Goal: Information Seeking & Learning: Learn about a topic

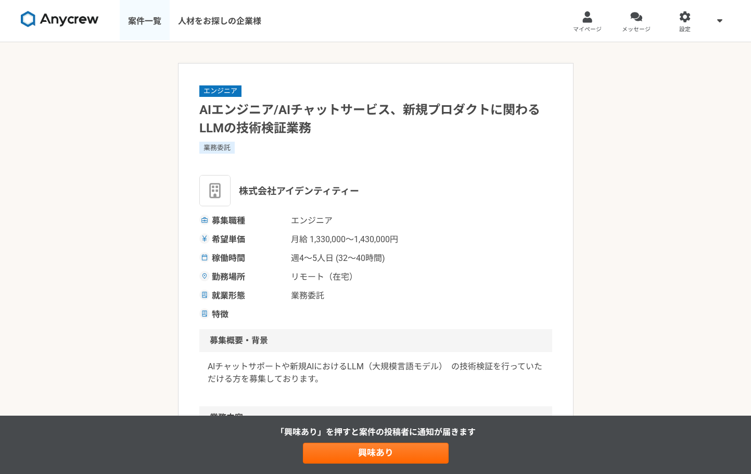
click at [141, 24] on link "案件一覧" at bounding box center [145, 21] width 50 height 42
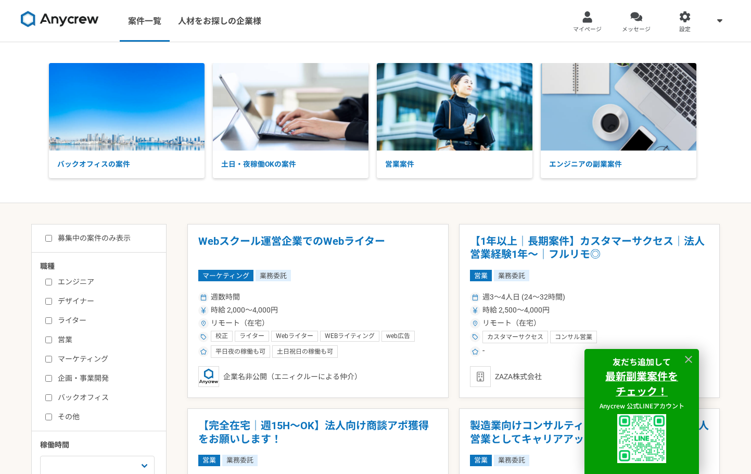
click at [88, 280] on label "エンジニア" at bounding box center [105, 281] width 120 height 11
click at [52, 280] on input "エンジニア" at bounding box center [48, 281] width 7 height 7
checkbox input "true"
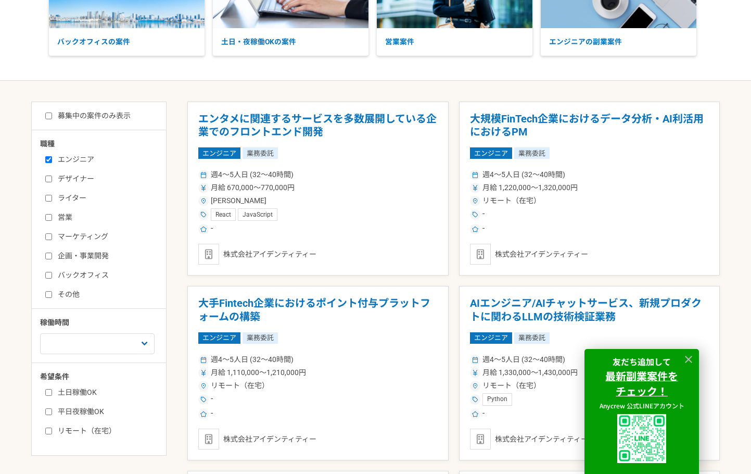
scroll to position [139, 0]
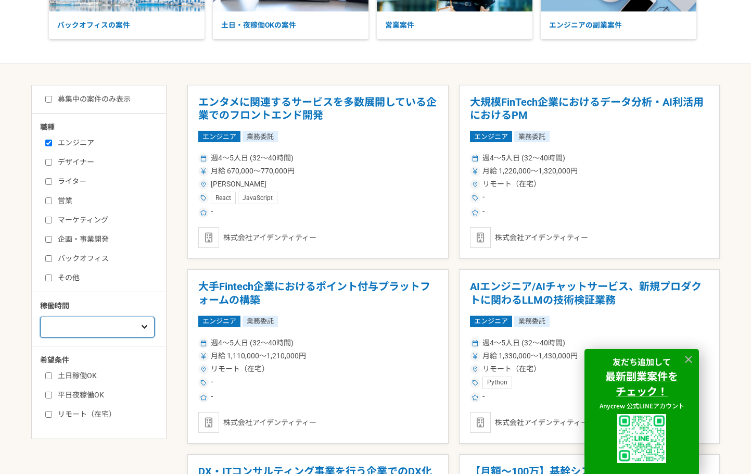
click at [129, 331] on select "週1人日（8時間）以下 週2人日（16時間）以下 週3人日（24時間）以下 週4人日（32時間）以下 週5人日（40時間）以下" at bounding box center [97, 326] width 115 height 21
click at [90, 375] on label "土日稼働OK" at bounding box center [105, 375] width 120 height 11
click at [52, 375] on input "土日稼働OK" at bounding box center [48, 375] width 7 height 7
checkbox input "true"
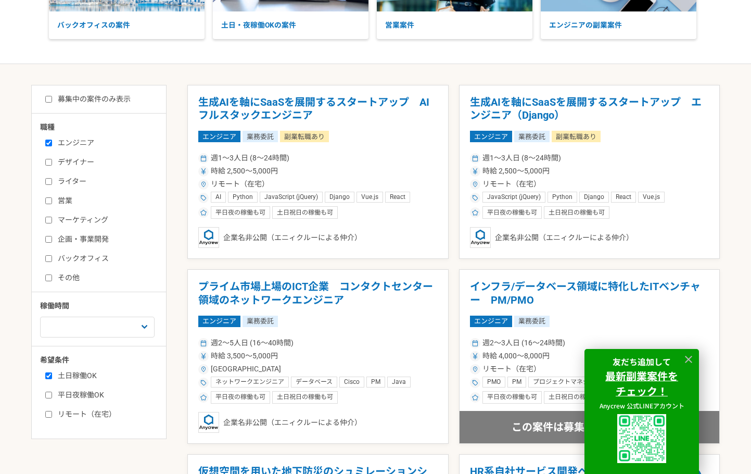
click at [91, 101] on label "募集中の案件のみ表示" at bounding box center [87, 99] width 85 height 11
click at [52, 101] on input "募集中の案件のみ表示" at bounding box center [48, 99] width 7 height 7
checkbox input "true"
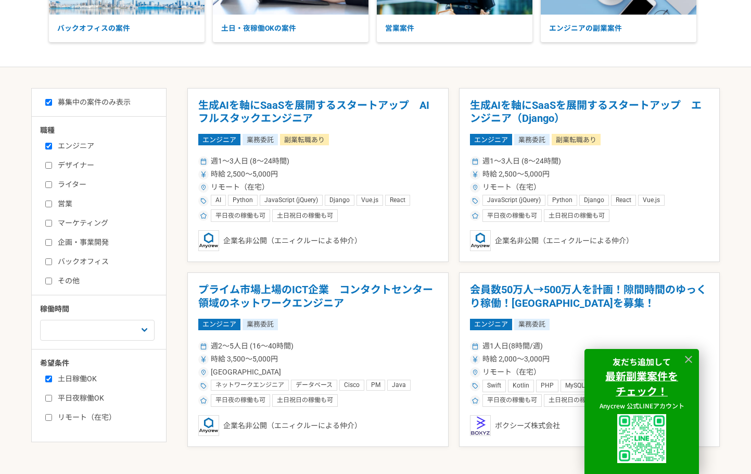
scroll to position [123, 0]
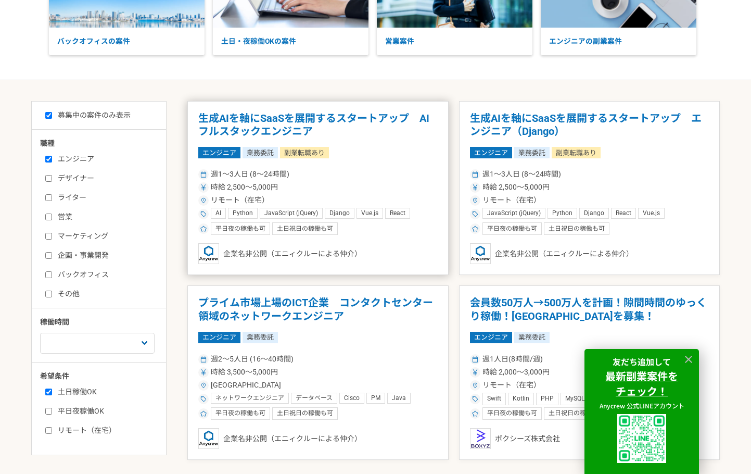
click at [323, 188] on div "時給 2,500〜5,000円" at bounding box center [317, 187] width 239 height 11
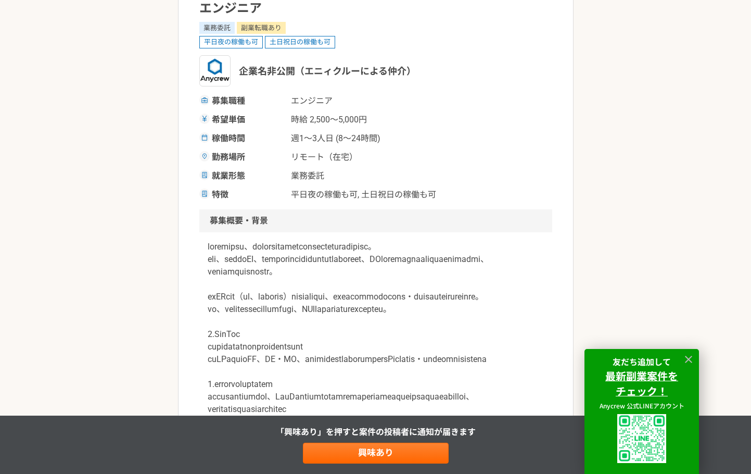
scroll to position [139, 0]
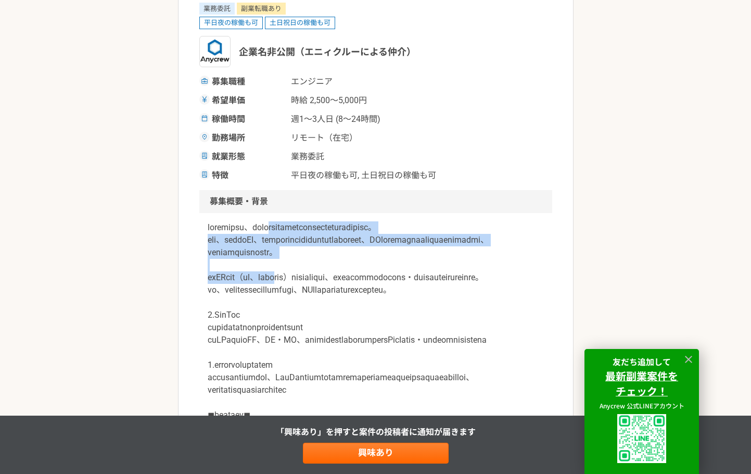
drag, startPoint x: 322, startPoint y: 243, endPoint x: 324, endPoint y: 287, distance: 43.8
click at [324, 287] on div at bounding box center [375, 446] width 353 height 466
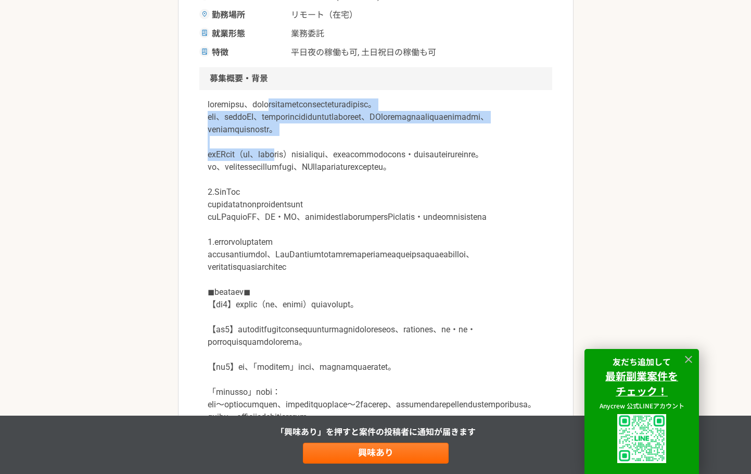
scroll to position [277, 0]
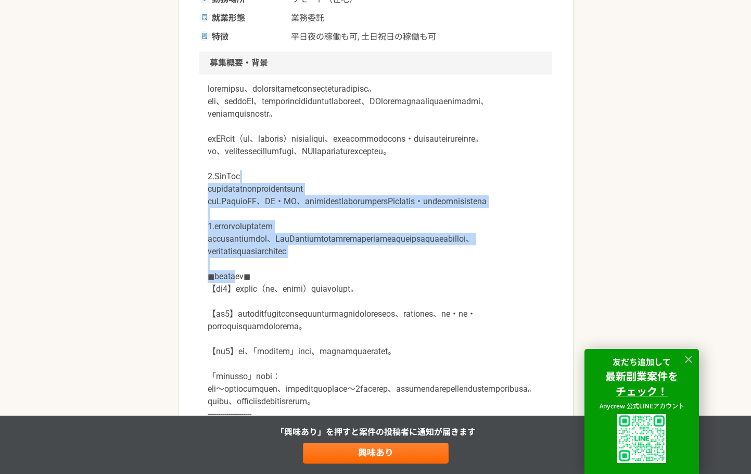
drag, startPoint x: 283, startPoint y: 213, endPoint x: 252, endPoint y: 341, distance: 132.1
click at [252, 341] on p at bounding box center [376, 301] width 336 height 437
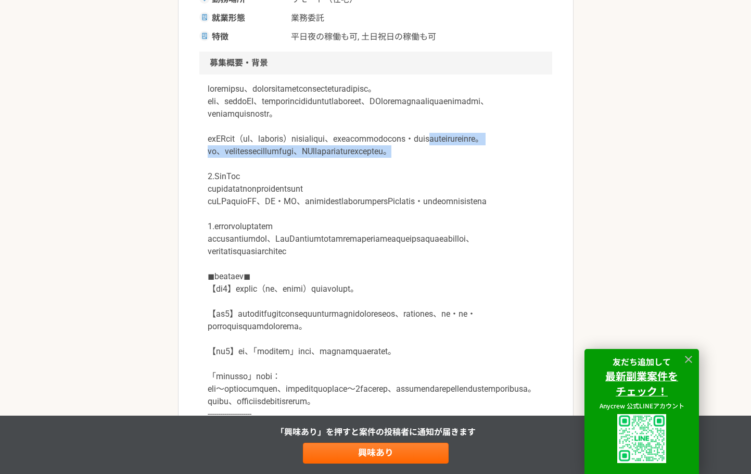
drag, startPoint x: 280, startPoint y: 194, endPoint x: 279, endPoint y: 160, distance: 33.8
click at [279, 160] on p at bounding box center [376, 301] width 336 height 437
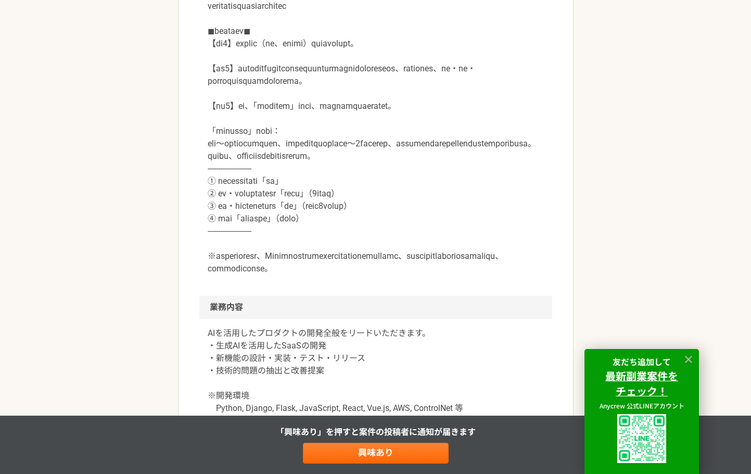
scroll to position [555, 0]
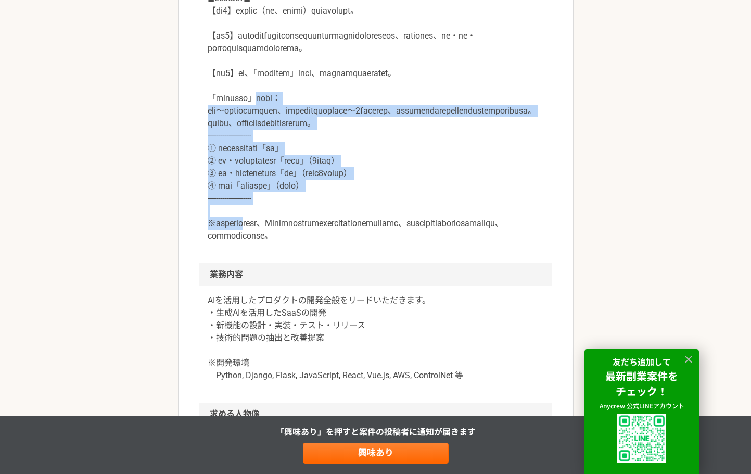
drag, startPoint x: 280, startPoint y: 180, endPoint x: 272, endPoint y: 312, distance: 132.5
click at [272, 242] on p at bounding box center [376, 23] width 336 height 437
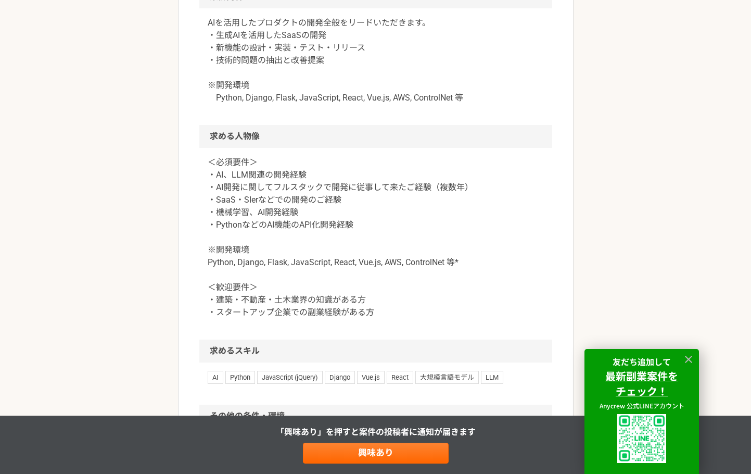
scroll to position [972, 0]
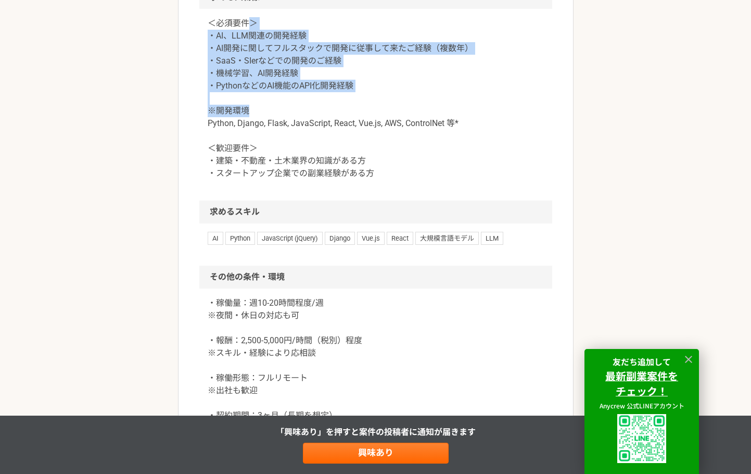
drag, startPoint x: 251, startPoint y: 113, endPoint x: 251, endPoint y: 198, distance: 85.4
click at [251, 180] on p "＜必須要件＞ ・AI、LLM関連の開発経験 ・AI開発に関してフルスタックで開発に従事して来たご経験（複数年） ・SaaS・SIerなどでの開発のご経験 ・機…" at bounding box center [376, 98] width 336 height 162
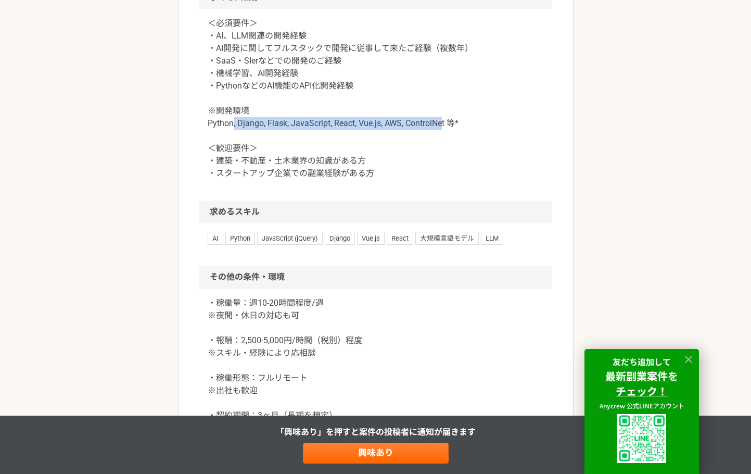
drag, startPoint x: 232, startPoint y: 210, endPoint x: 443, endPoint y: 209, distance: 211.3
click at [443, 180] on p "＜必須要件＞ ・AI、LLM関連の開発経験 ・AI開発に関してフルスタックで開発に従事して来たご経験（複数年） ・SaaS・SIerなどでの開発のご経験 ・機…" at bounding box center [376, 98] width 336 height 162
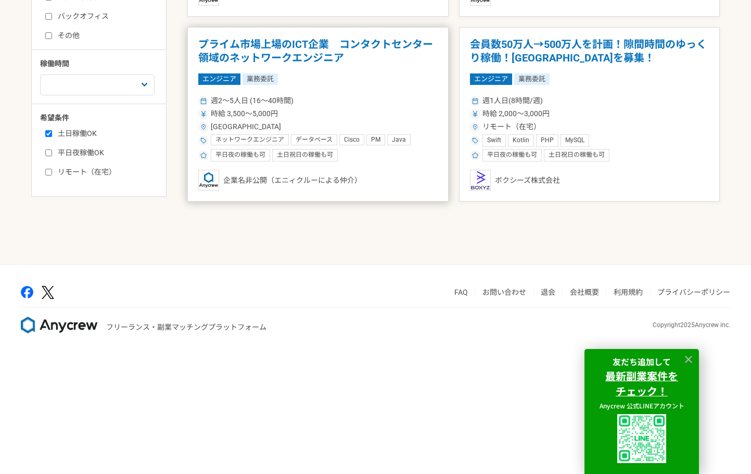
scroll to position [400, 0]
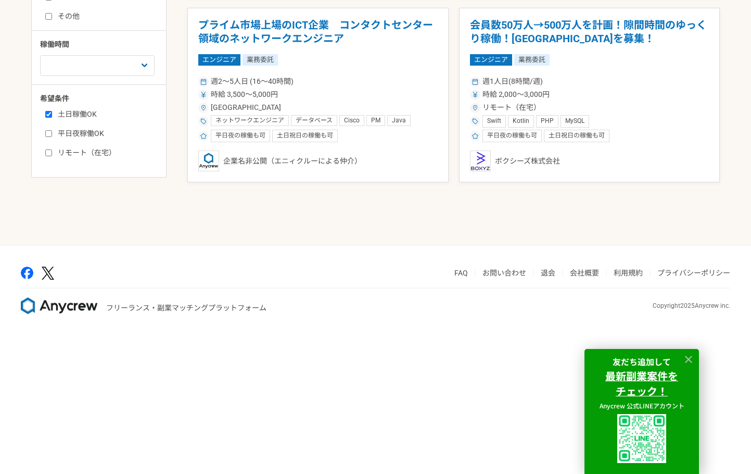
click at [641, 380] on strong "最新副業案件を" at bounding box center [641, 375] width 73 height 15
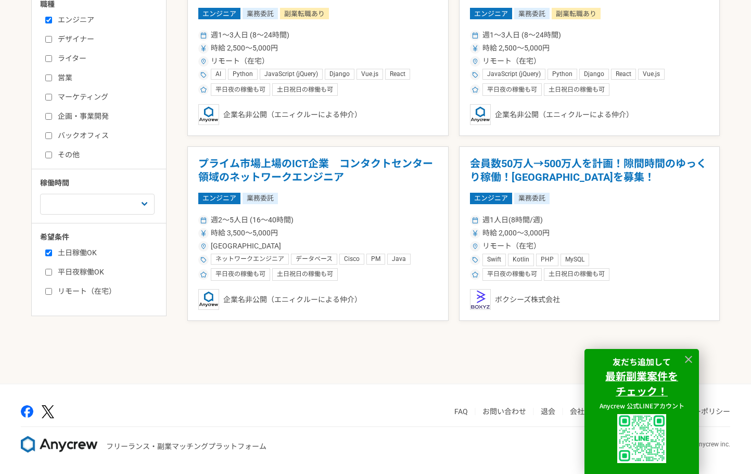
scroll to position [262, 0]
click at [83, 21] on label "エンジニア" at bounding box center [105, 20] width 120 height 11
click at [52, 21] on input "エンジニア" at bounding box center [48, 20] width 7 height 7
checkbox input "false"
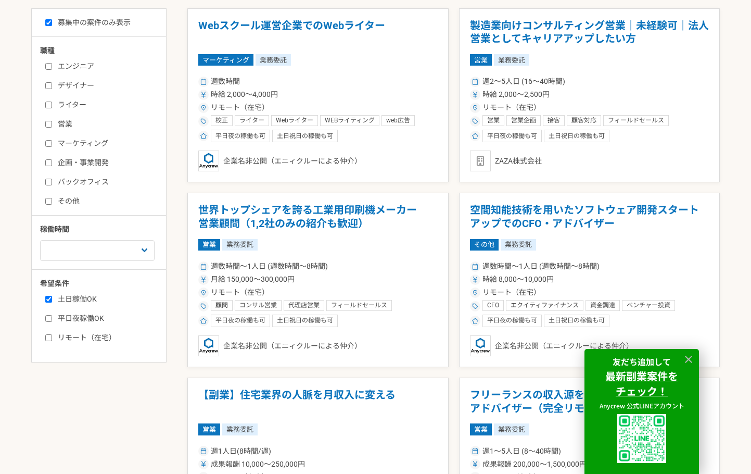
scroll to position [262, 0]
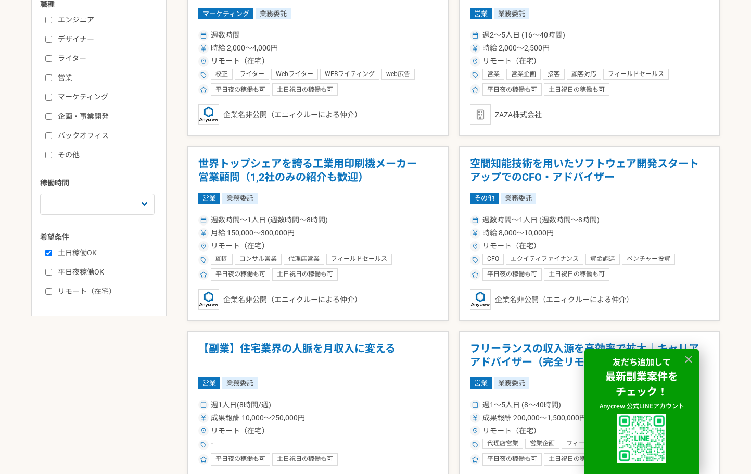
click at [69, 119] on label "企画・事業開発" at bounding box center [105, 116] width 120 height 11
click at [52, 119] on input "企画・事業開発" at bounding box center [48, 116] width 7 height 7
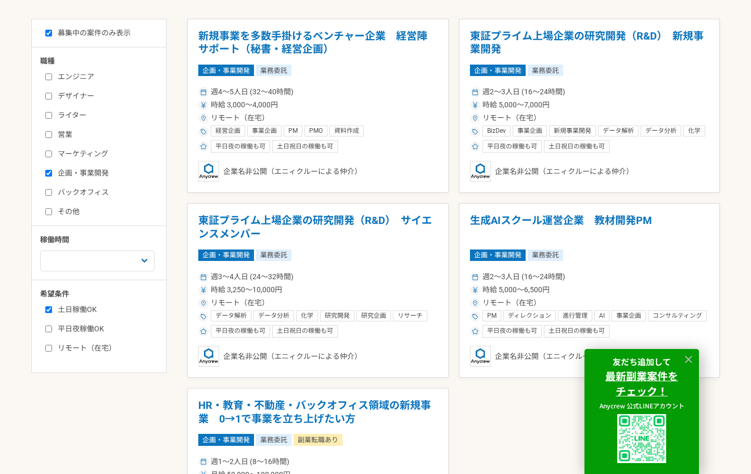
scroll to position [123, 0]
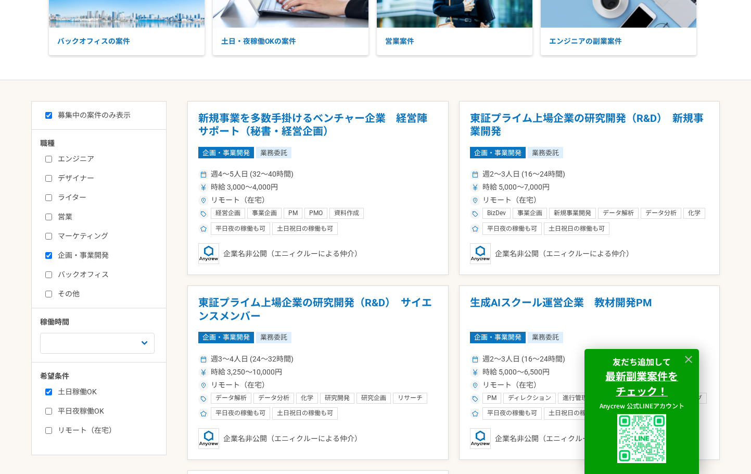
click at [73, 259] on label "企画・事業開発" at bounding box center [105, 255] width 120 height 11
click at [52, 259] on input "企画・事業開発" at bounding box center [48, 255] width 7 height 7
checkbox input "false"
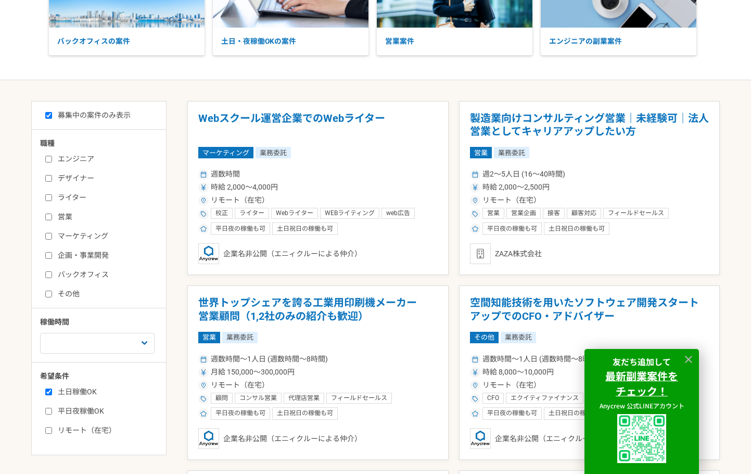
click at [74, 277] on label "バックオフィス" at bounding box center [105, 274] width 120 height 11
click at [52, 277] on input "バックオフィス" at bounding box center [48, 274] width 7 height 7
checkbox input "true"
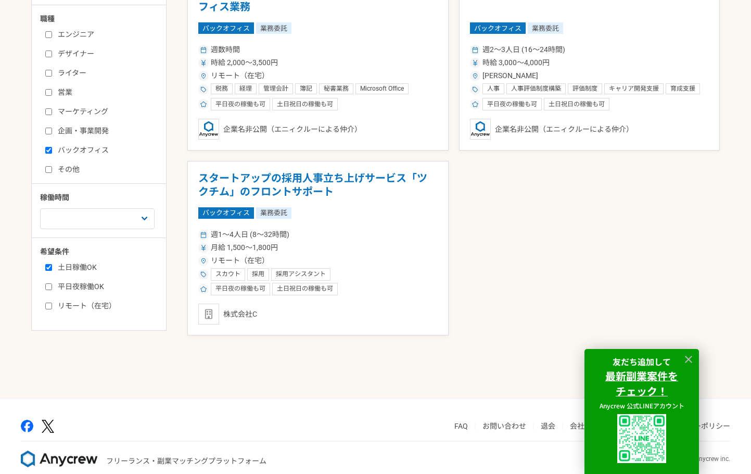
scroll to position [262, 0]
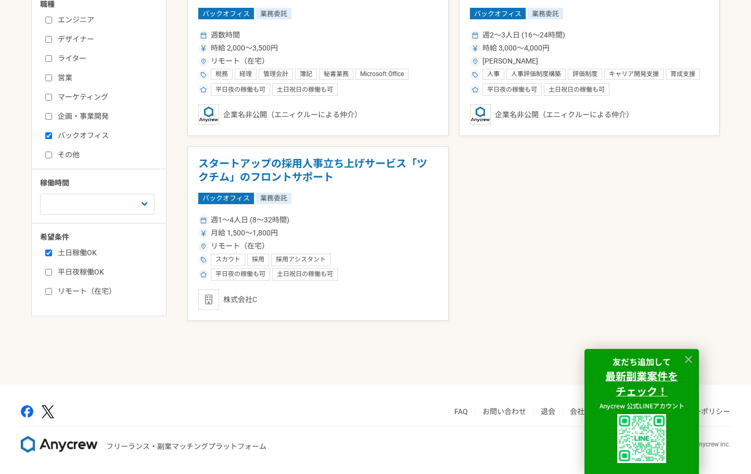
click at [69, 156] on label "その他" at bounding box center [105, 154] width 120 height 11
click at [52, 156] on input "その他" at bounding box center [48, 154] width 7 height 7
checkbox input "true"
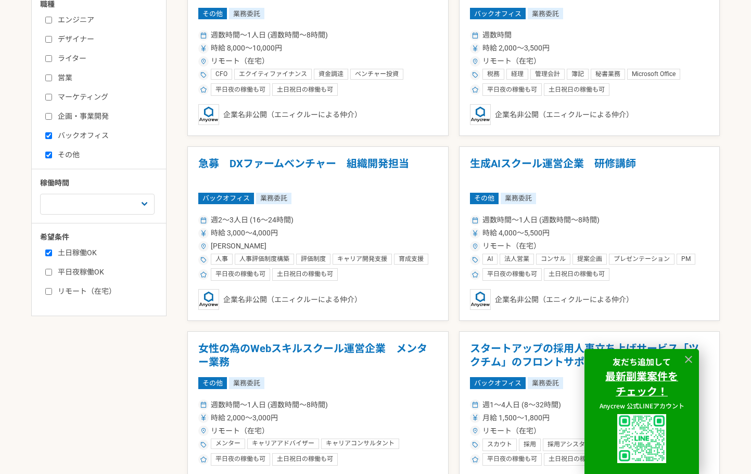
click at [75, 141] on label "バックオフィス" at bounding box center [105, 135] width 120 height 11
click at [52, 139] on input "バックオフィス" at bounding box center [48, 135] width 7 height 7
checkbox input "false"
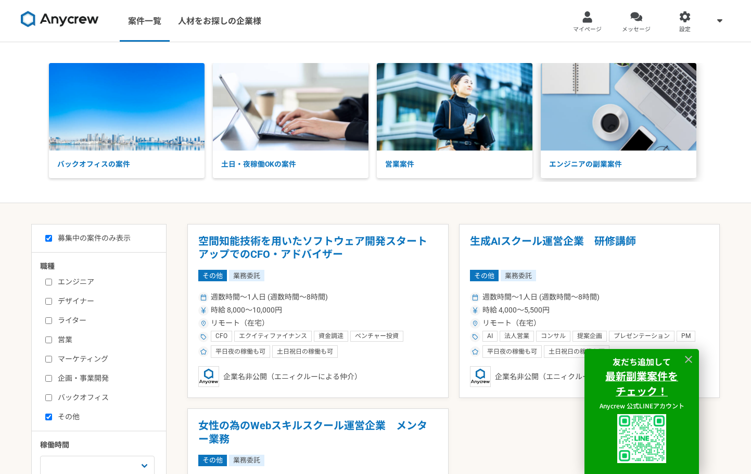
click at [617, 126] on img at bounding box center [619, 106] width 156 height 87
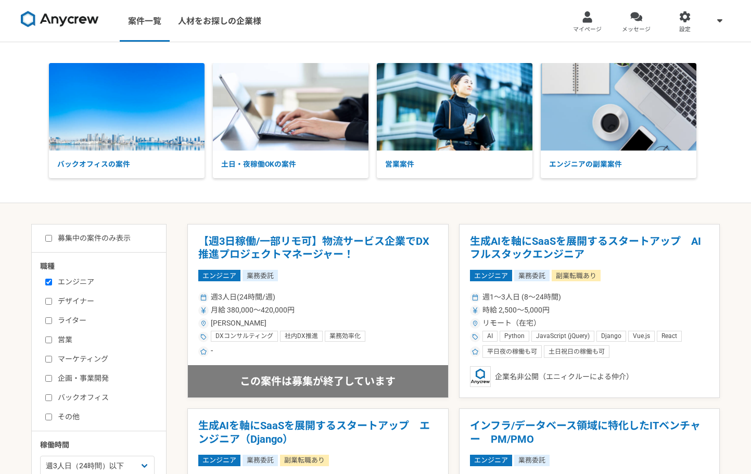
select select "3"
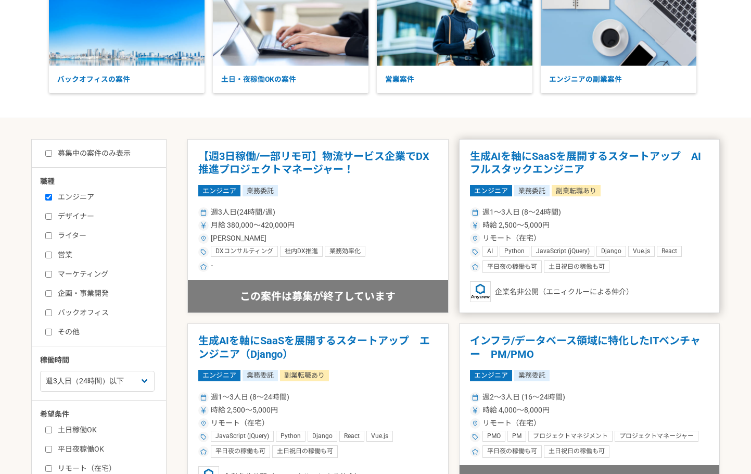
scroll to position [139, 0]
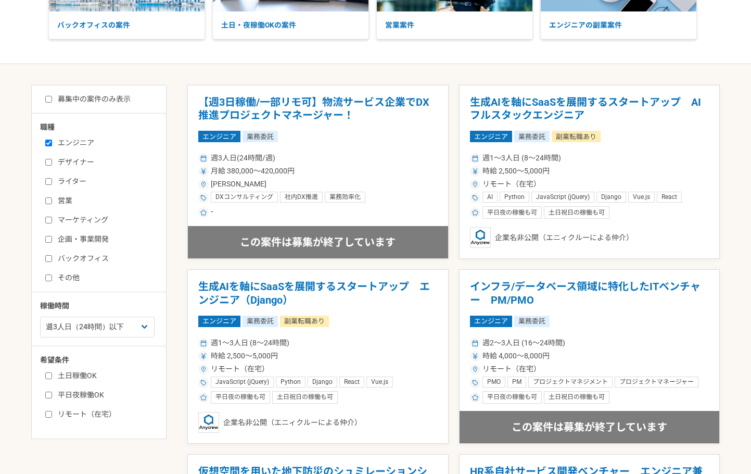
click at [118, 105] on div "募集中の案件のみ表示 職種 エンジニア デザイナー ライター 営業 マーケティング 企画・事業開発 バックオフィス その他 稼働時間 週1人日（8時間）以下 …" at bounding box center [98, 262] width 135 height 354
click at [121, 98] on label "募集中の案件のみ表示" at bounding box center [87, 99] width 85 height 11
click at [52, 98] on input "募集中の案件のみ表示" at bounding box center [48, 99] width 7 height 7
checkbox input "true"
